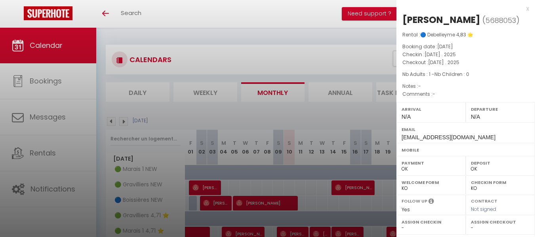
select select "0"
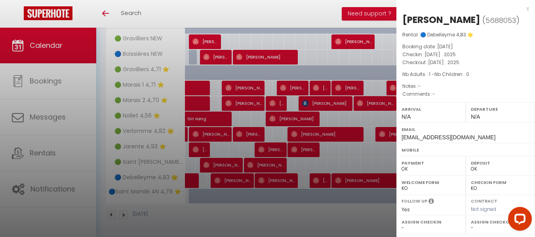
click at [317, 6] on div at bounding box center [267, 118] width 535 height 237
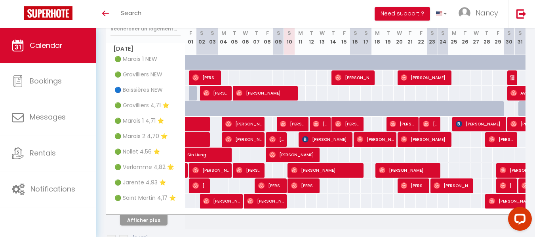
scroll to position [109, 0]
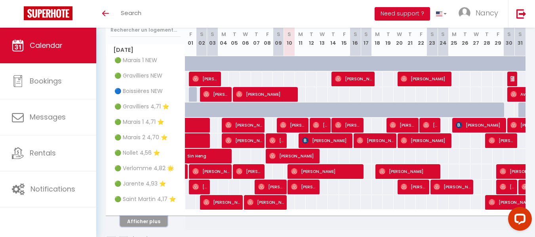
click at [142, 223] on button "Afficher plus" at bounding box center [144, 221] width 48 height 11
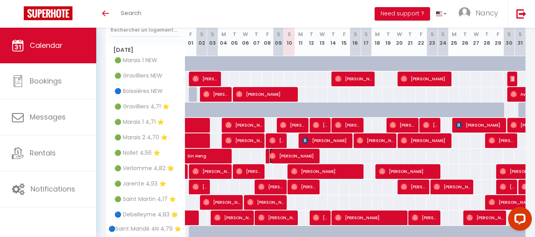
click at [296, 154] on span "[PERSON_NAME]" at bounding box center [293, 156] width 48 height 15
select select "OK"
select select "0"
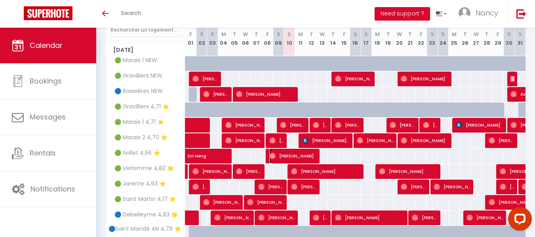
select select "1"
select select
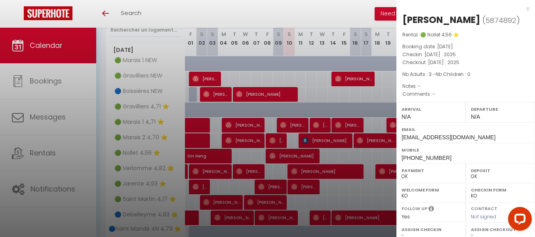
click at [272, 80] on div at bounding box center [267, 118] width 535 height 237
